Goal: Transaction & Acquisition: Purchase product/service

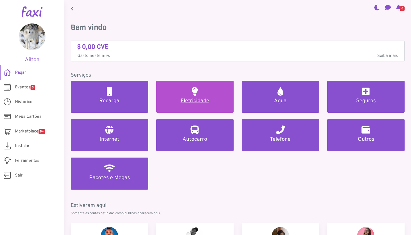
click at [196, 107] on link "Eletricidade" at bounding box center [195, 97] width 78 height 32
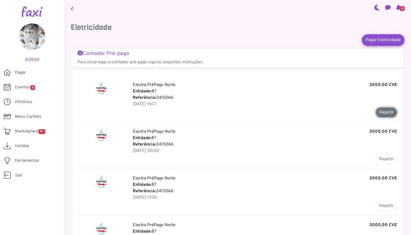
click at [387, 114] on button "Repetir" at bounding box center [385, 112] width 21 height 10
type input "*******"
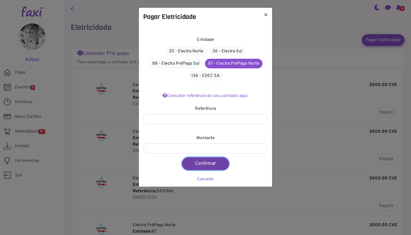
click at [195, 161] on button "Confirmar" at bounding box center [205, 163] width 47 height 13
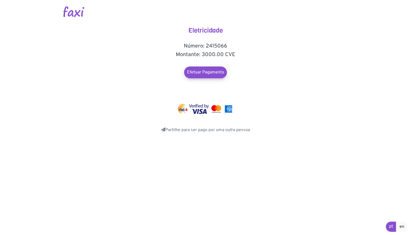
click at [194, 66] on div "Eletricidade Número: 2415066 Montante: 3000.00 CVE Efetuar Pagamento Partilhe p…" at bounding box center [205, 80] width 107 height 107
click at [196, 69] on link "Efetuar Pagamento" at bounding box center [205, 72] width 47 height 13
